Goal: Task Accomplishment & Management: Manage account settings

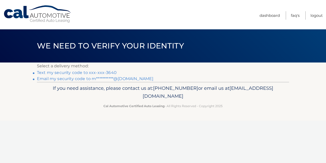
click at [99, 71] on link "Text my security code to xxx-xxx-3640" at bounding box center [77, 72] width 80 height 5
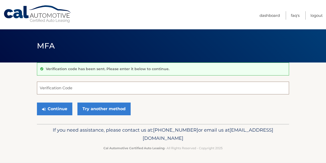
click at [67, 88] on input "Verification Code" at bounding box center [163, 88] width 252 height 13
type input "169180"
click at [37, 102] on button "Continue" at bounding box center [54, 108] width 35 height 13
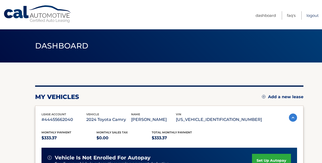
click at [312, 13] on link "Logout" at bounding box center [313, 15] width 12 height 8
